Goal: Find specific page/section: Find specific page/section

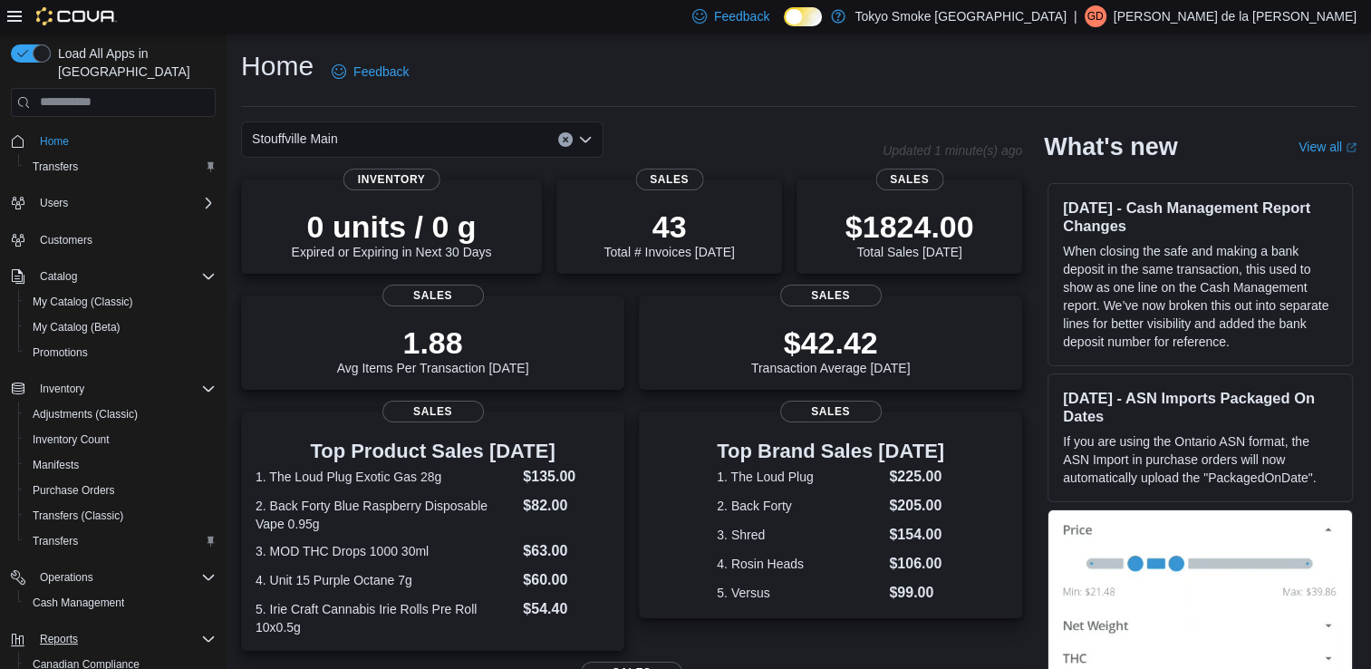
click at [208, 636] on icon "Complex example" at bounding box center [208, 638] width 11 height 5
click at [208, 633] on icon "Complex example" at bounding box center [208, 638] width 5 height 11
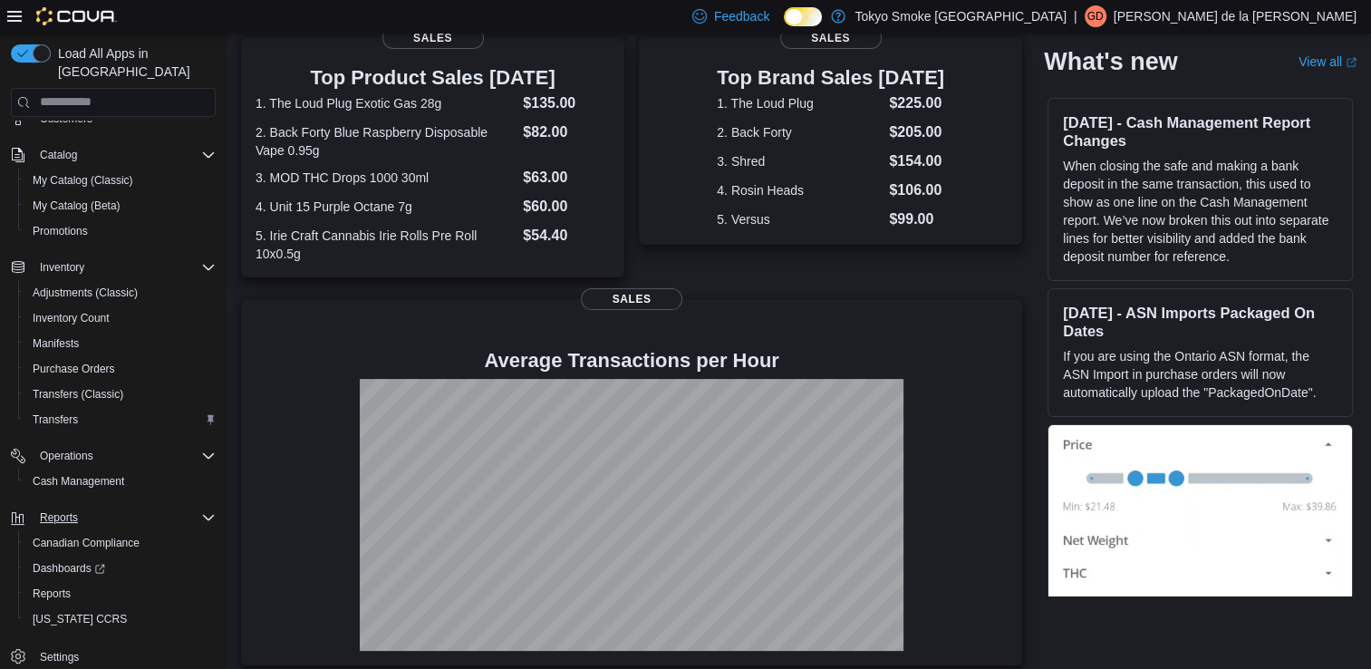
scroll to position [385, 0]
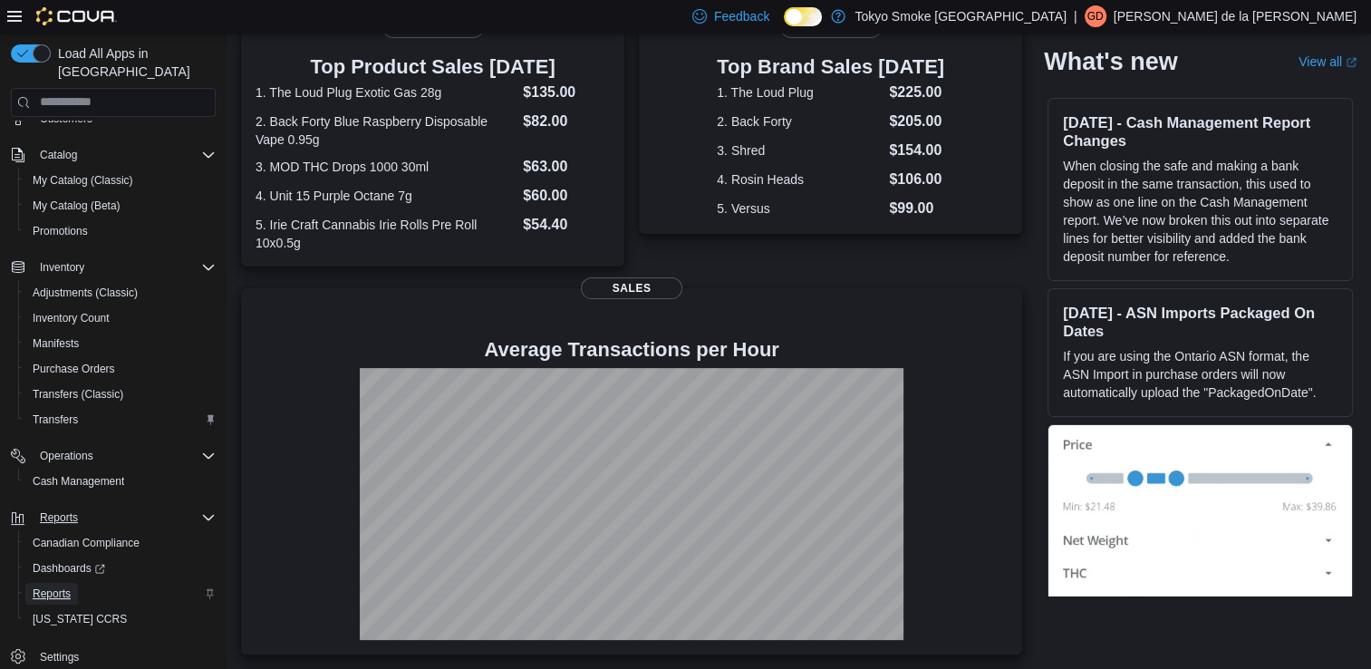
click at [65, 586] on span "Reports" at bounding box center [52, 593] width 38 height 14
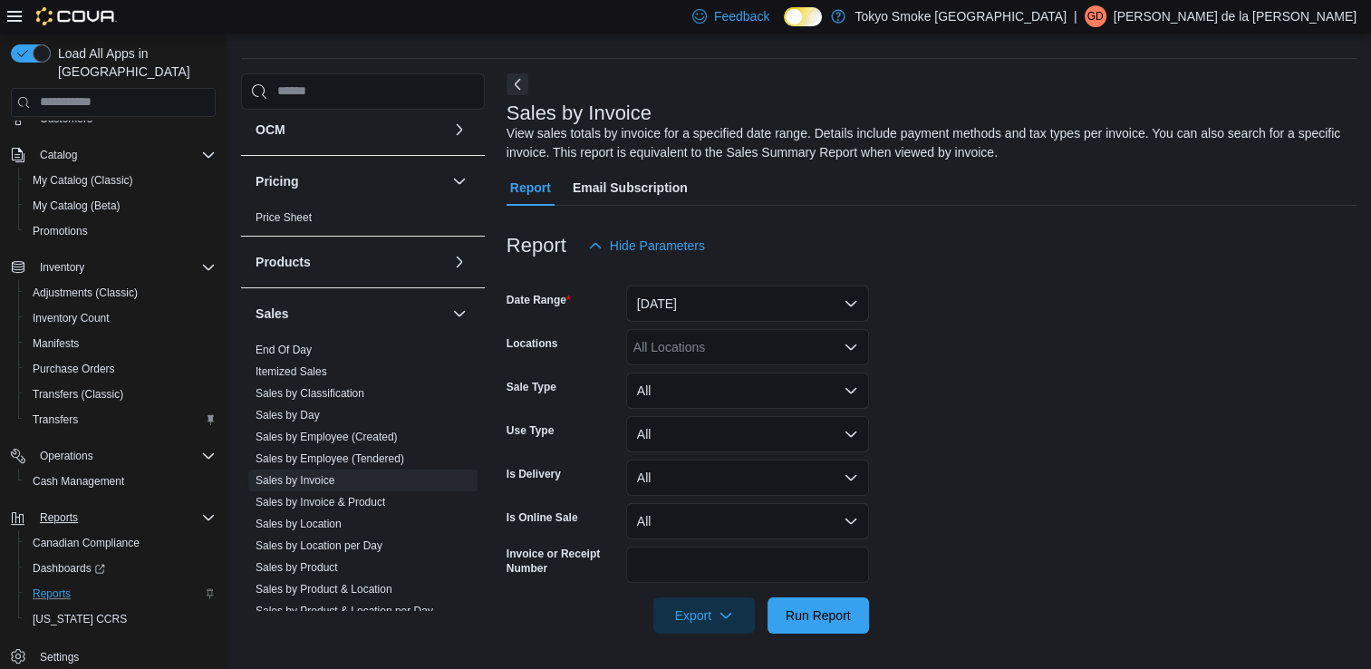
scroll to position [1003, 0]
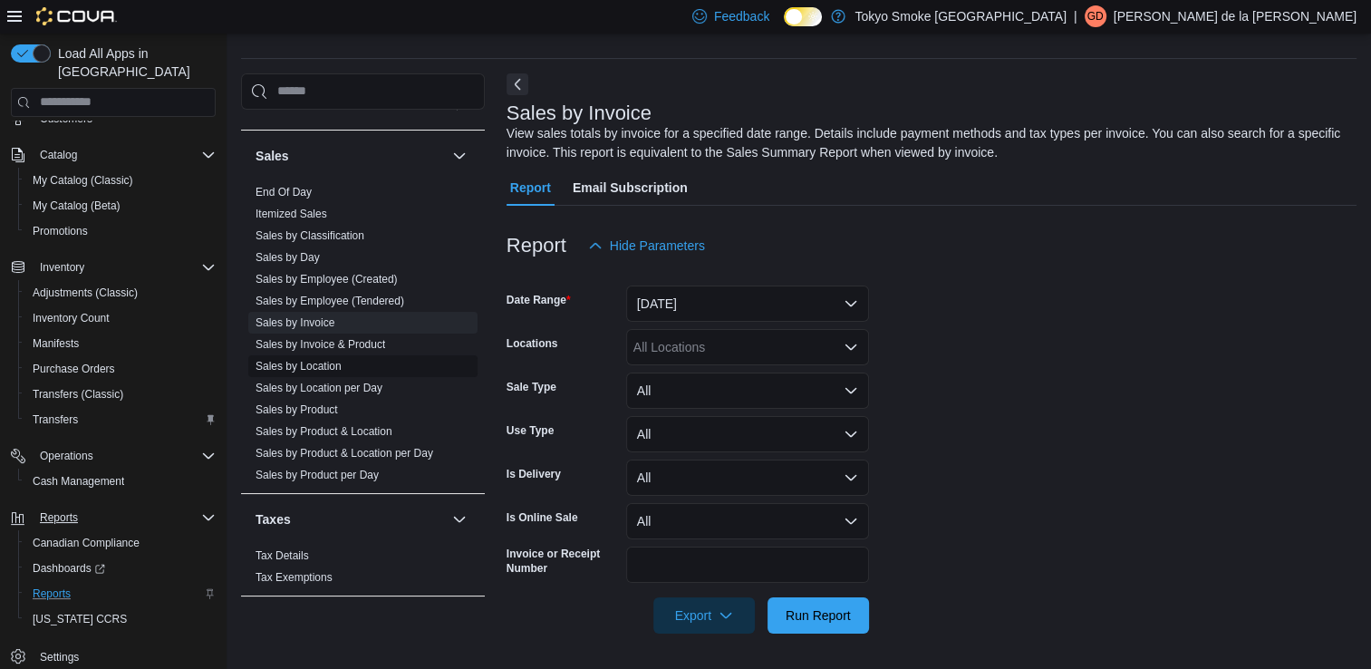
click at [329, 368] on link "Sales by Location" at bounding box center [299, 366] width 86 height 13
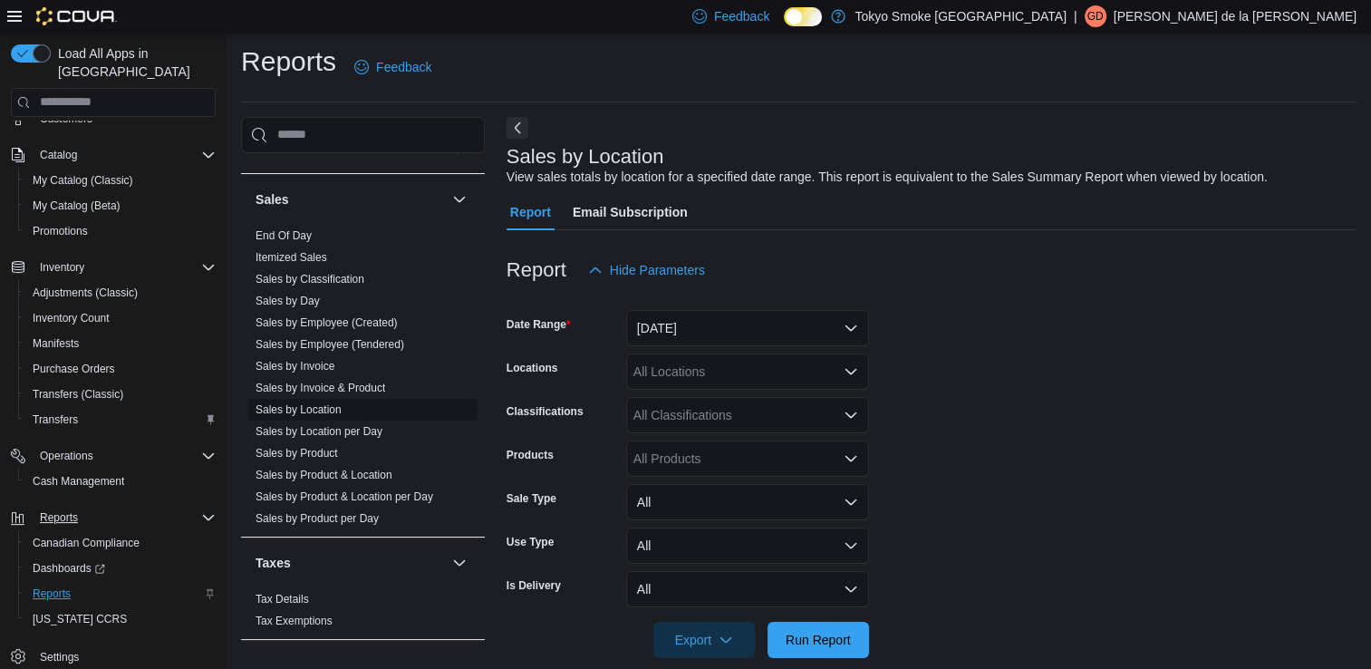
scroll to position [29, 0]
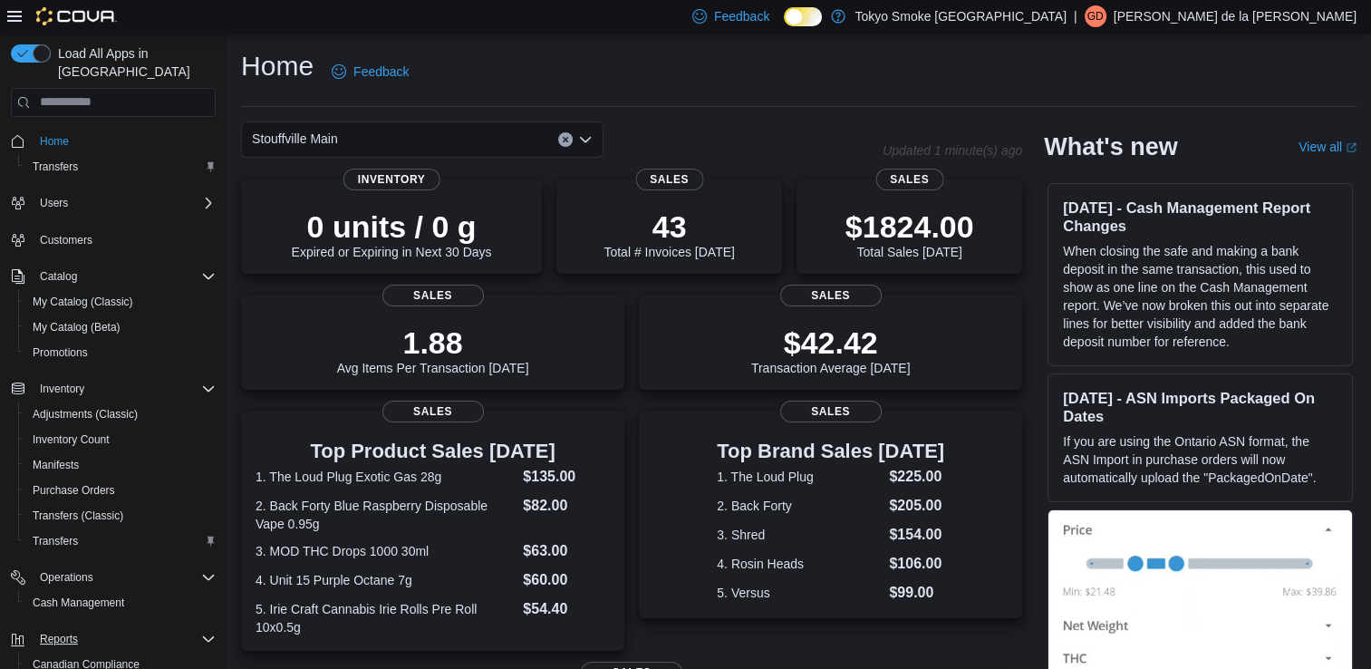
click at [208, 632] on icon "Complex example" at bounding box center [208, 639] width 14 height 14
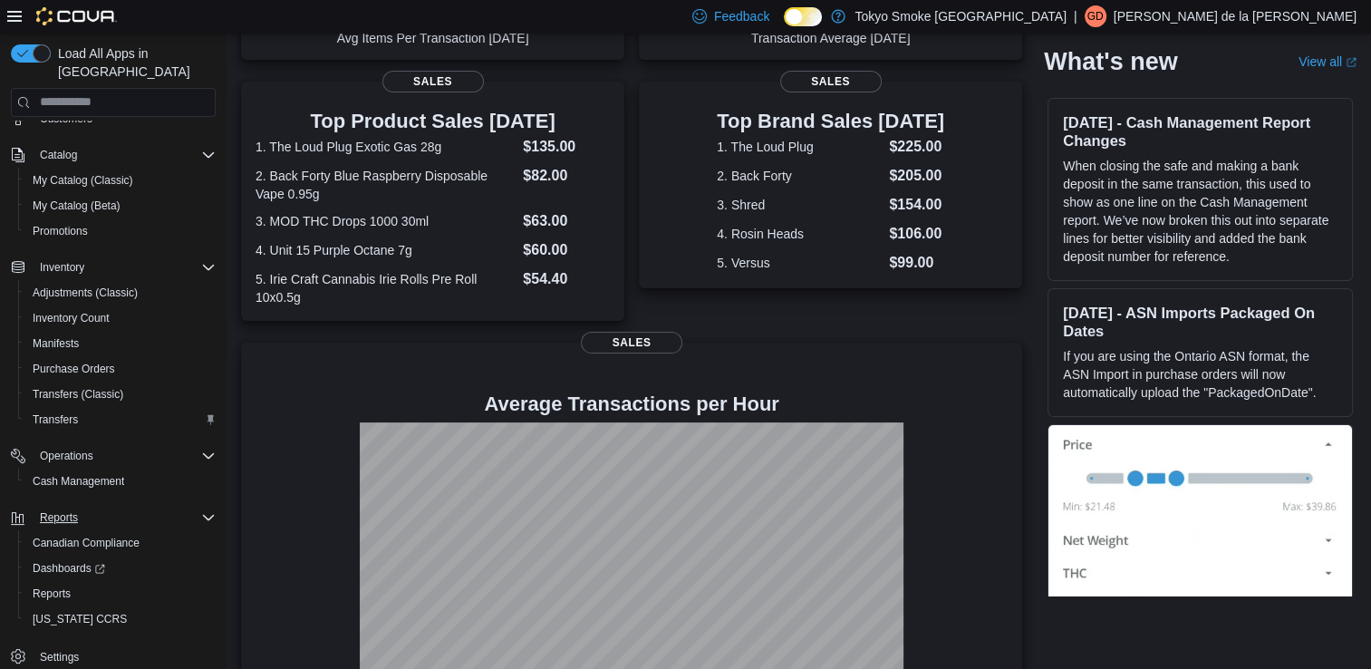
scroll to position [385, 0]
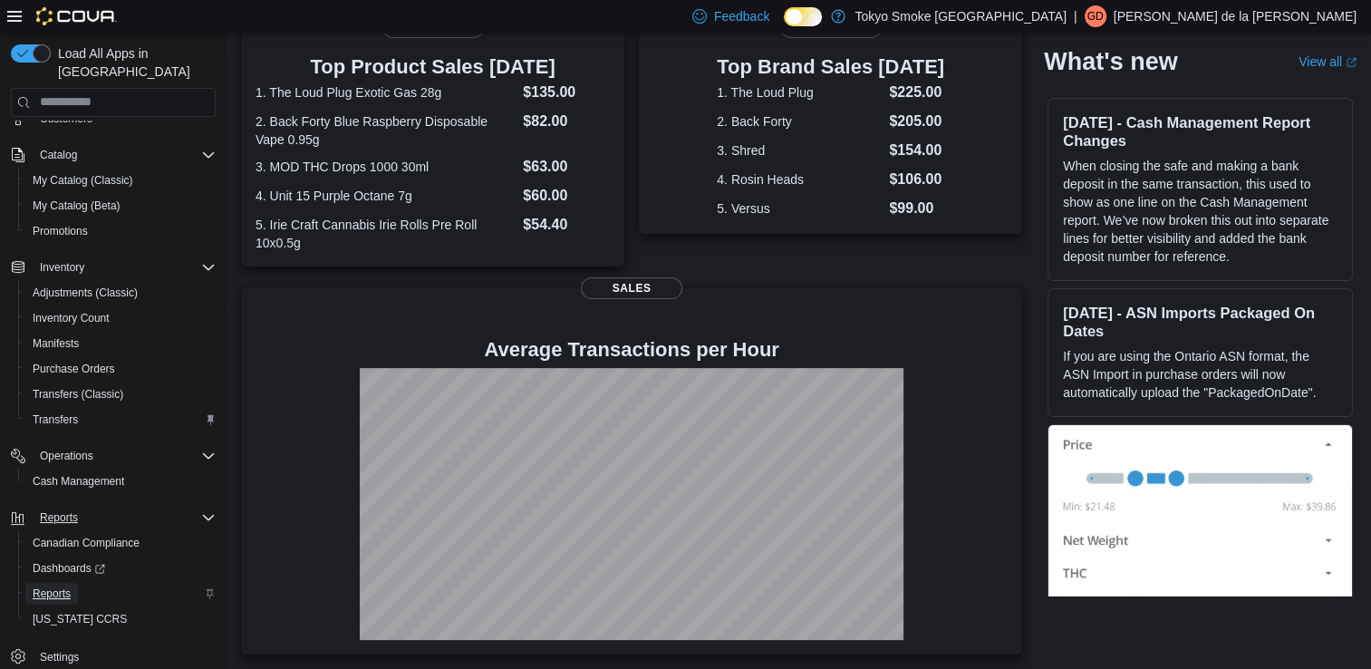
click at [54, 586] on span "Reports" at bounding box center [52, 593] width 38 height 14
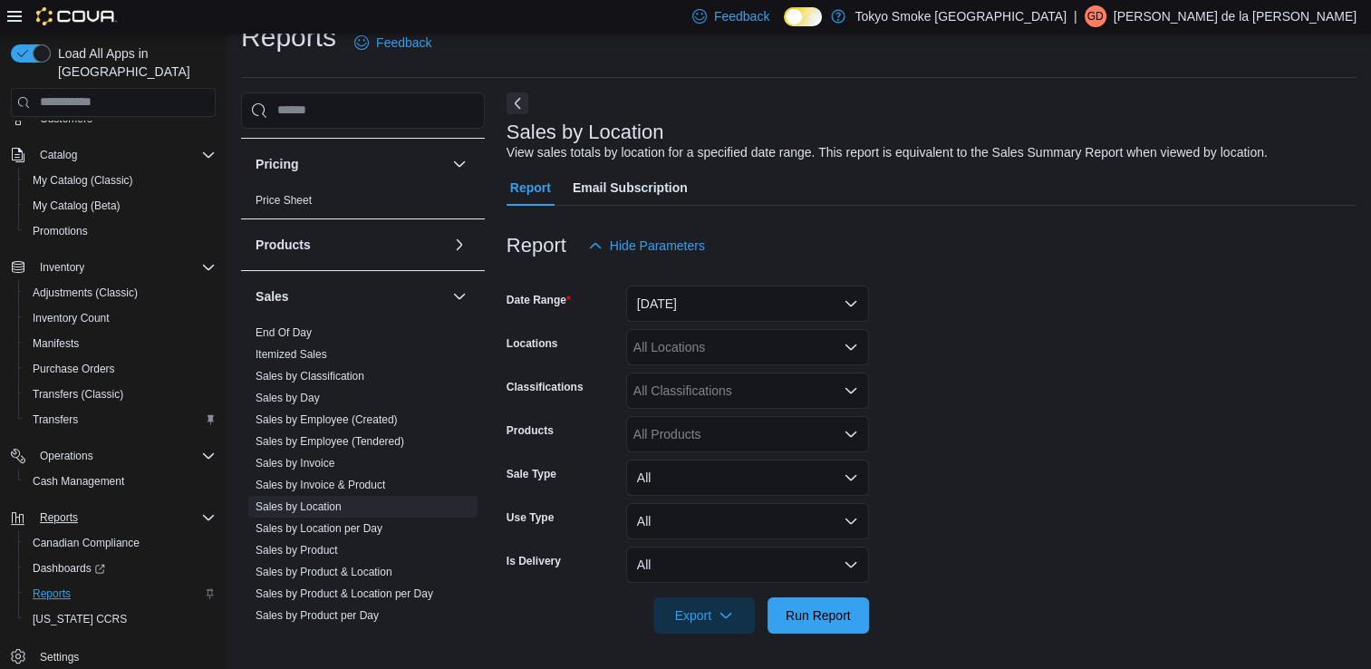
scroll to position [1003, 0]
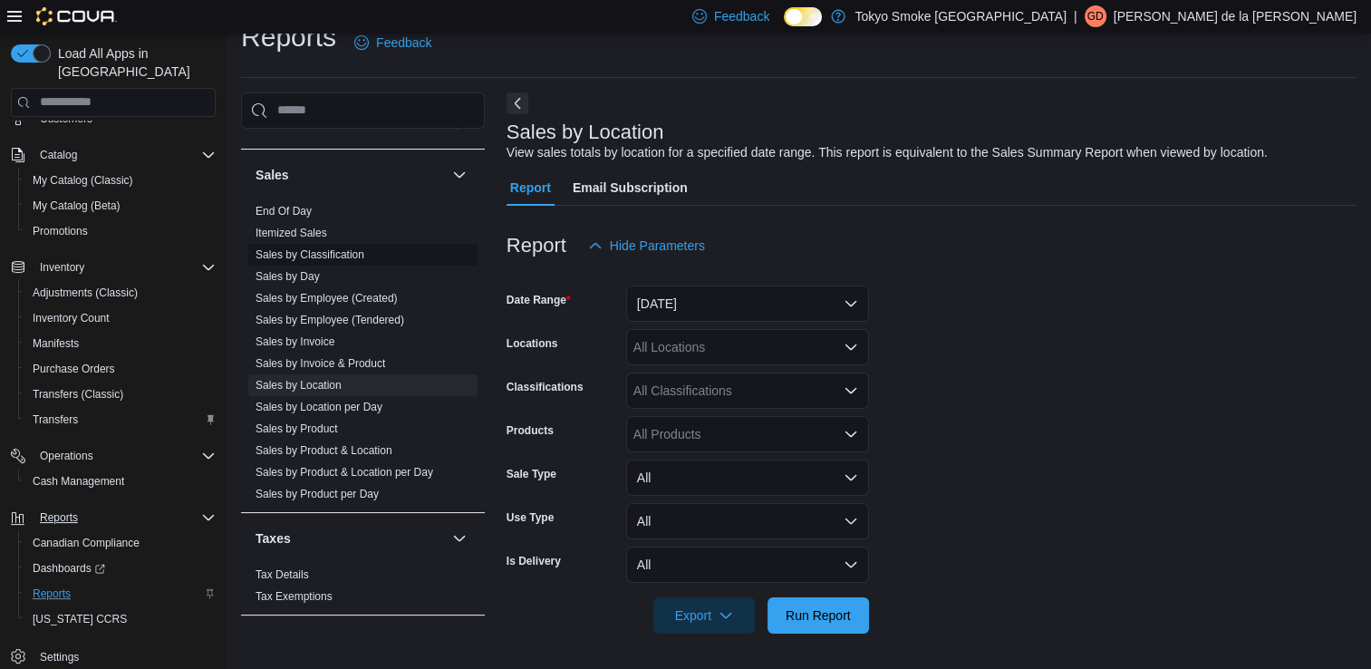
click at [330, 254] on link "Sales by Classification" at bounding box center [310, 254] width 109 height 13
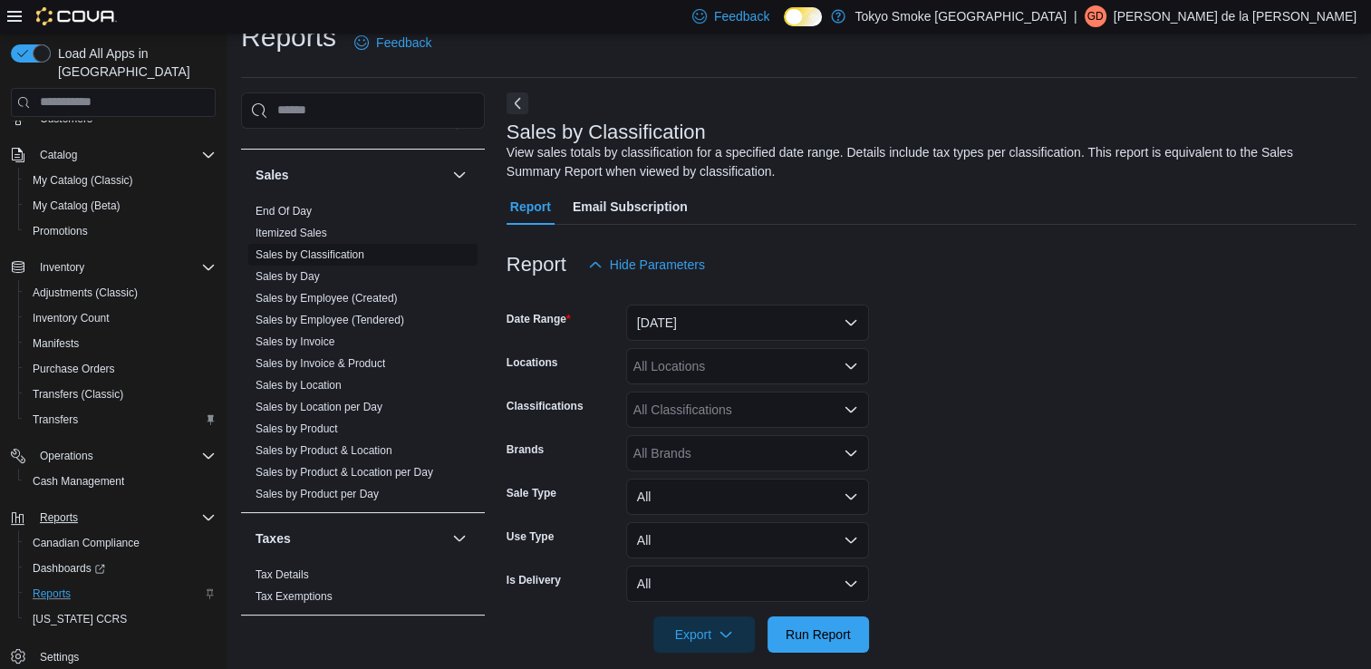
scroll to position [48, 0]
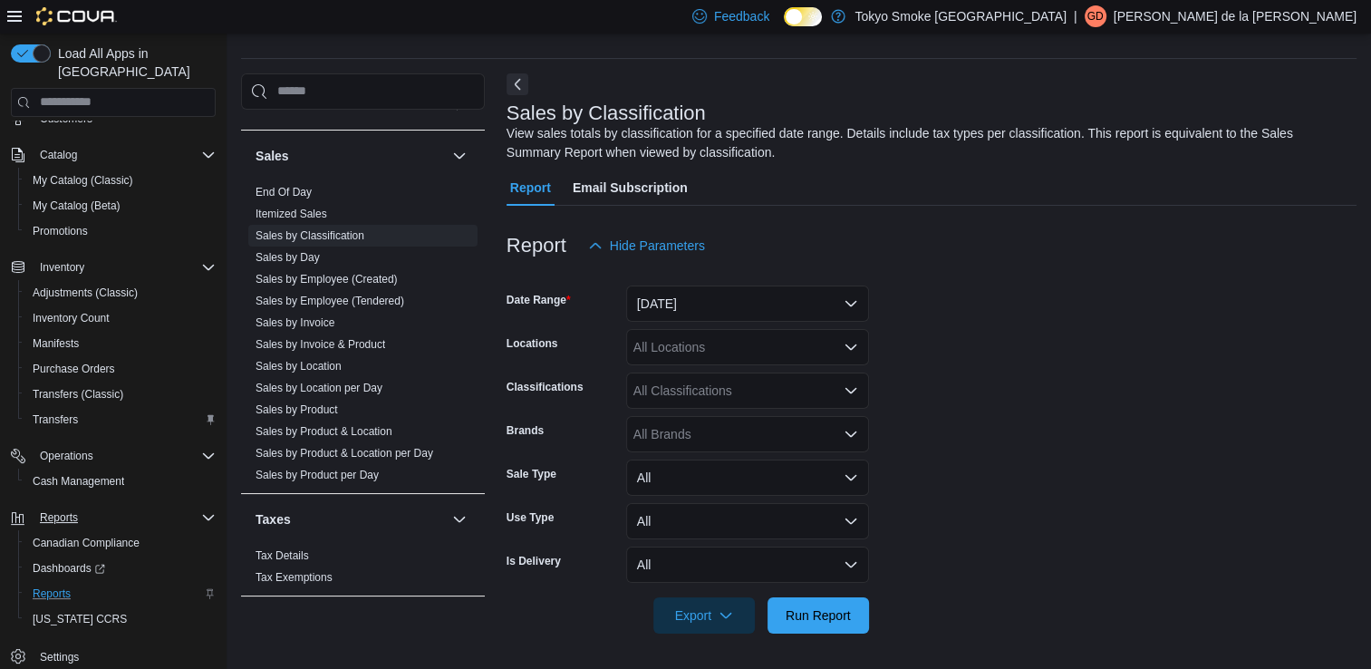
drag, startPoint x: 745, startPoint y: 255, endPoint x: 410, endPoint y: 3, distance: 418.6
click at [410, 3] on div "Feedback Dark Mode Tokyo Smoke Ontario | Gd Giuseppe de la Rosa Load All Apps i…" at bounding box center [685, 311] width 1371 height 718
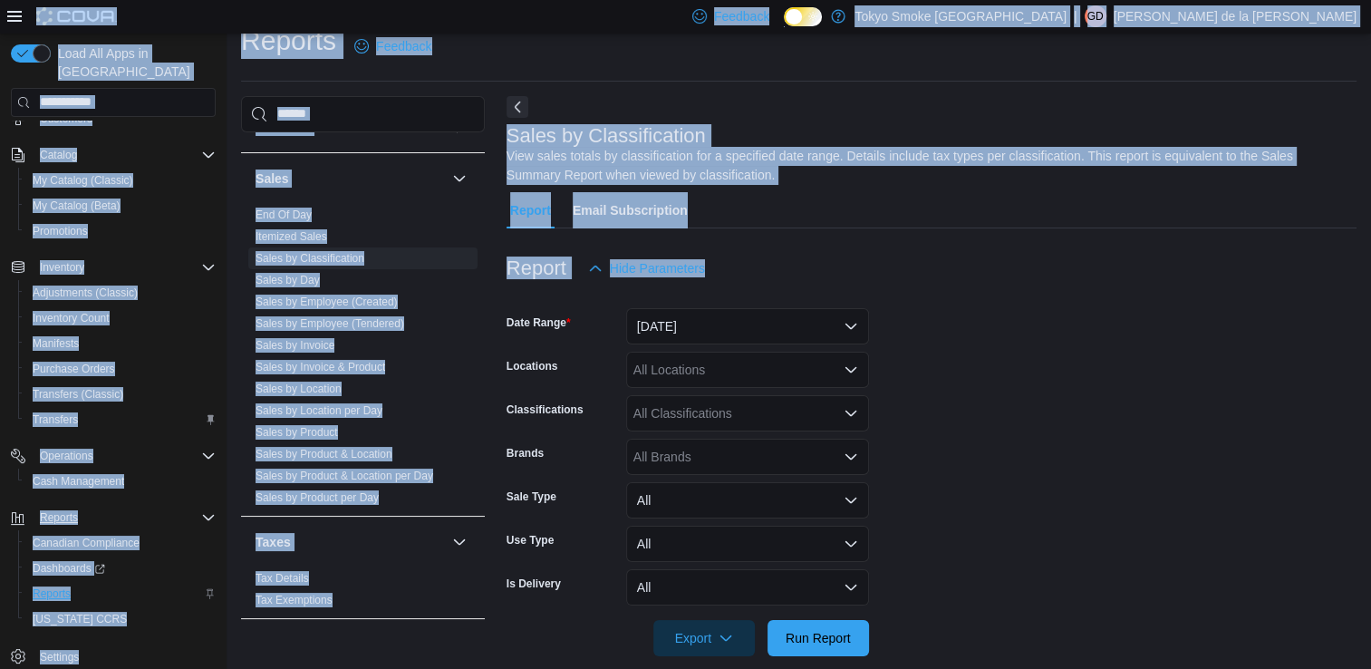
click at [881, 126] on div "Sales by Classification View sales totals by classification for a specified dat…" at bounding box center [926, 155] width 841 height 60
